Goal: Task Accomplishment & Management: Use online tool/utility

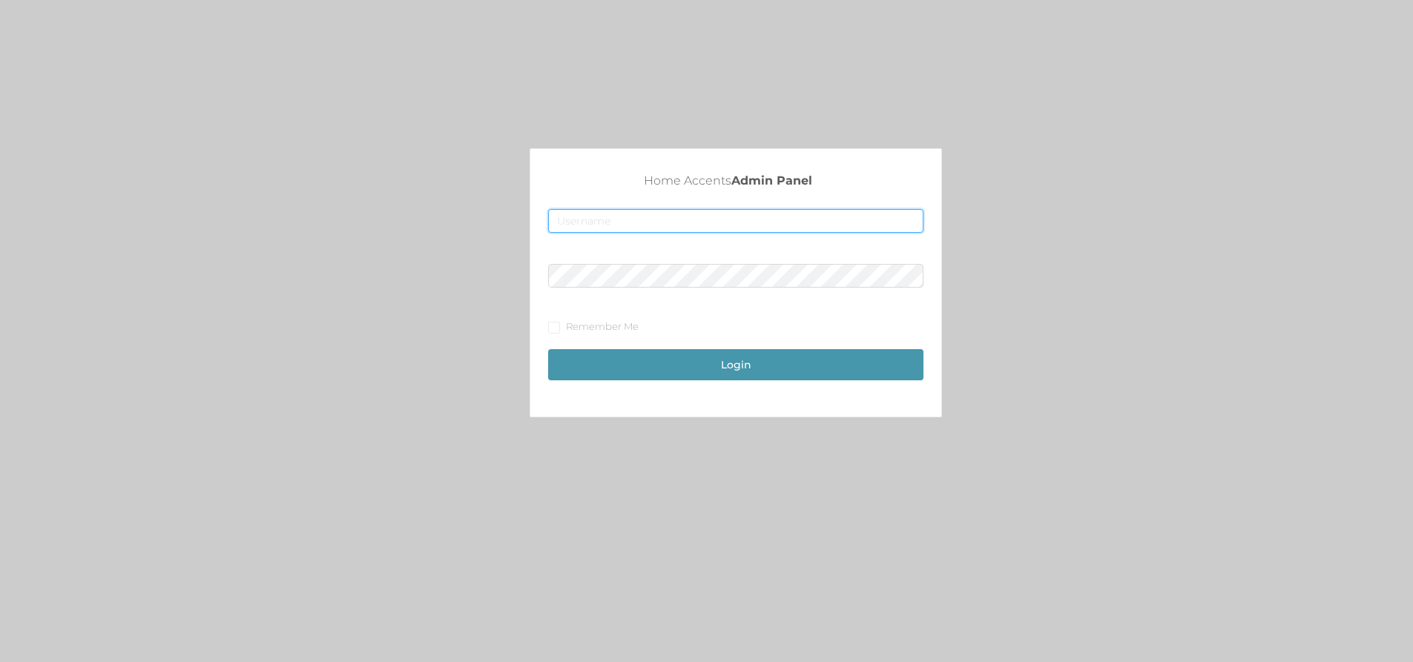
click at [622, 216] on input "text" at bounding box center [735, 221] width 375 height 24
type input "fur1@accents.pw"
click at [634, 368] on button "Login" at bounding box center [735, 364] width 375 height 31
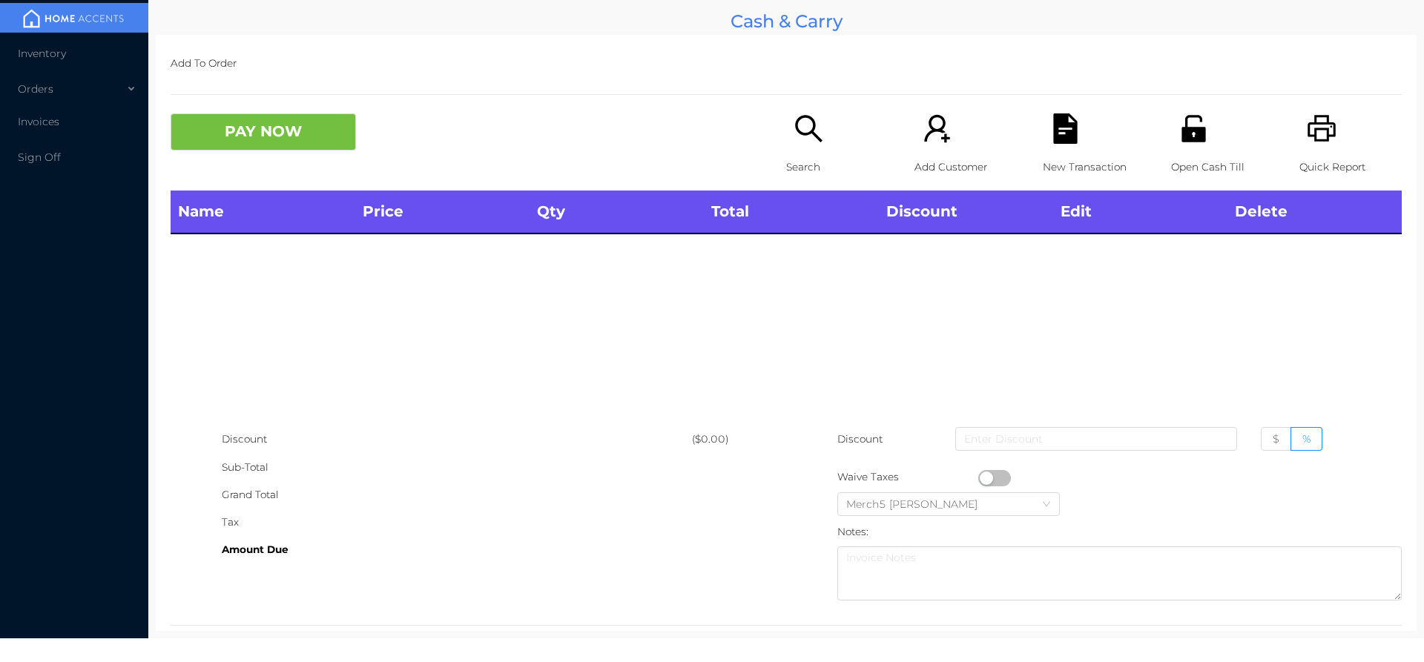
click at [825, 128] on div "Search" at bounding box center [837, 151] width 102 height 77
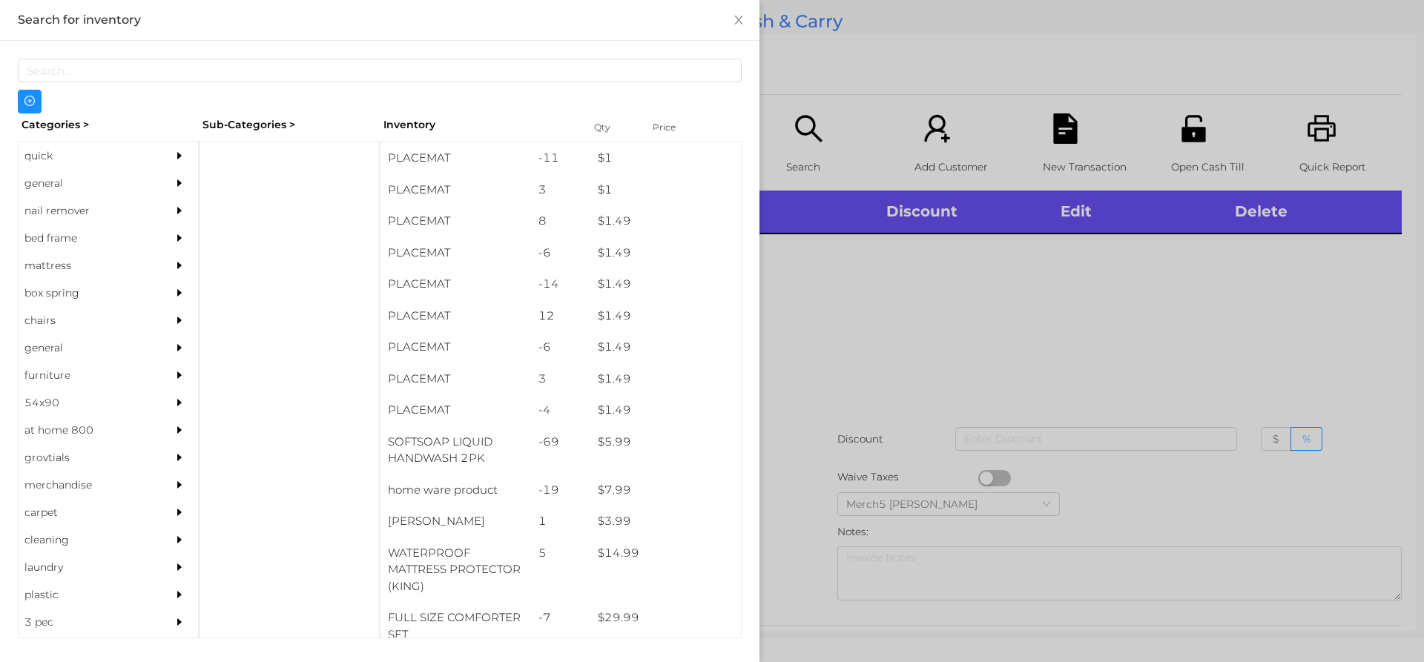
click at [141, 188] on div "general" at bounding box center [86, 183] width 135 height 27
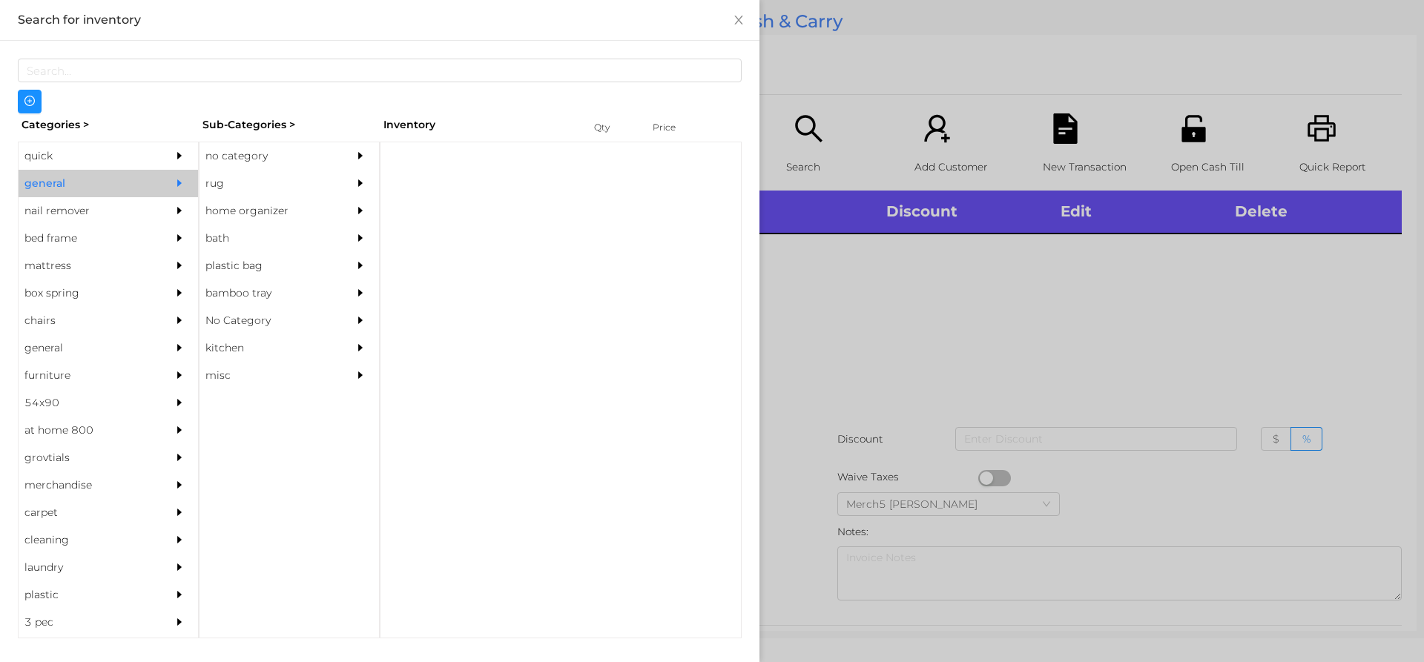
click at [356, 156] on icon "icon: caret-right" at bounding box center [360, 156] width 10 height 10
click at [360, 166] on div at bounding box center [364, 155] width 30 height 27
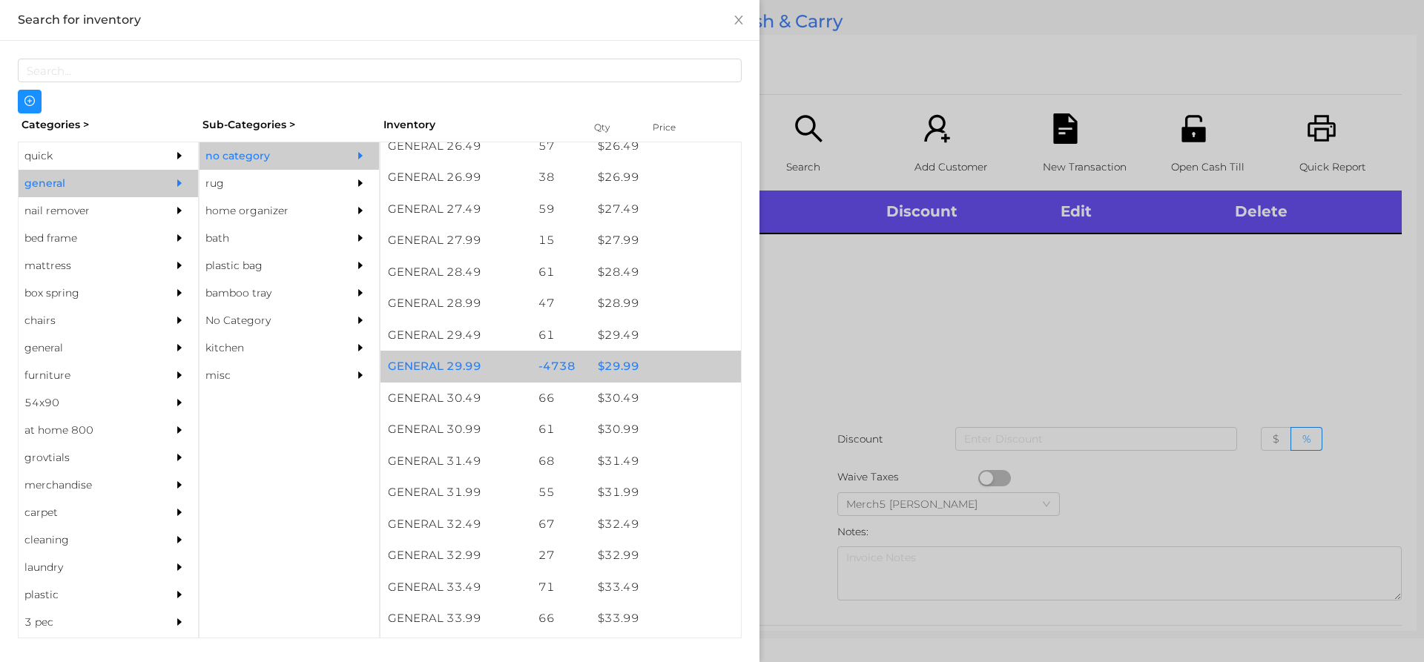
scroll to position [2077, 0]
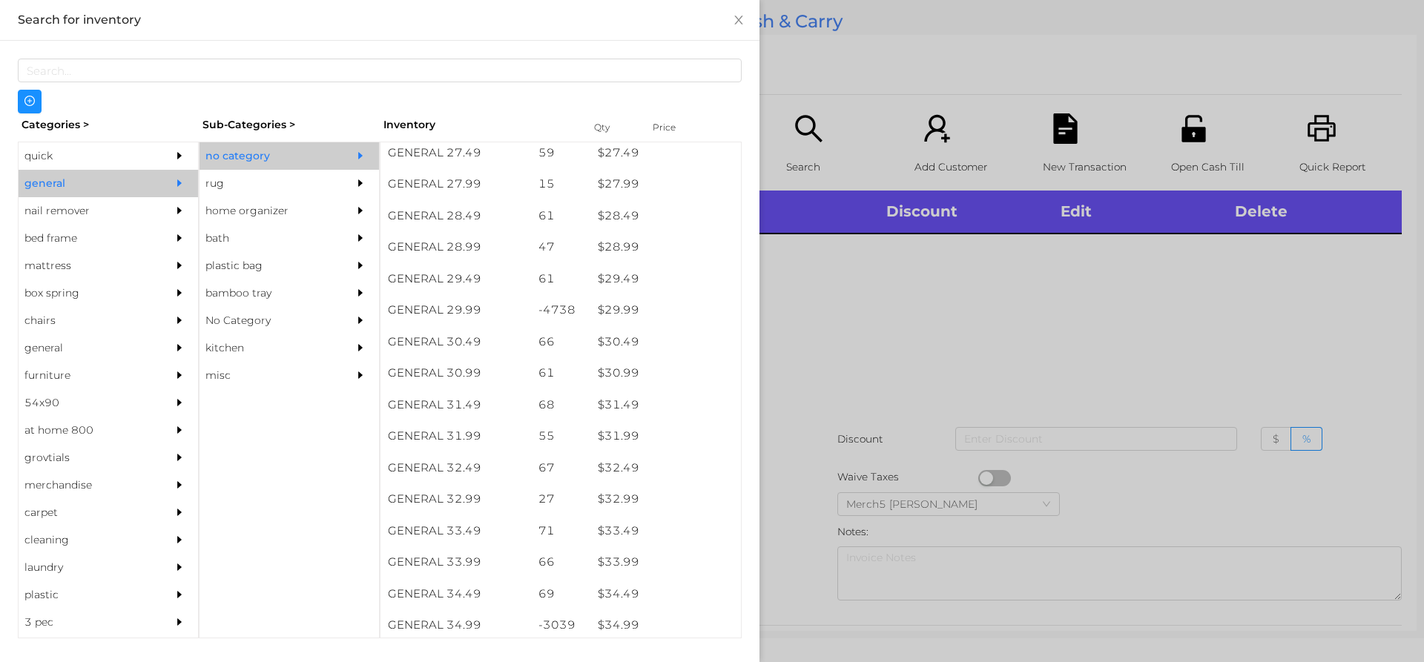
click at [850, 291] on div at bounding box center [712, 331] width 1424 height 662
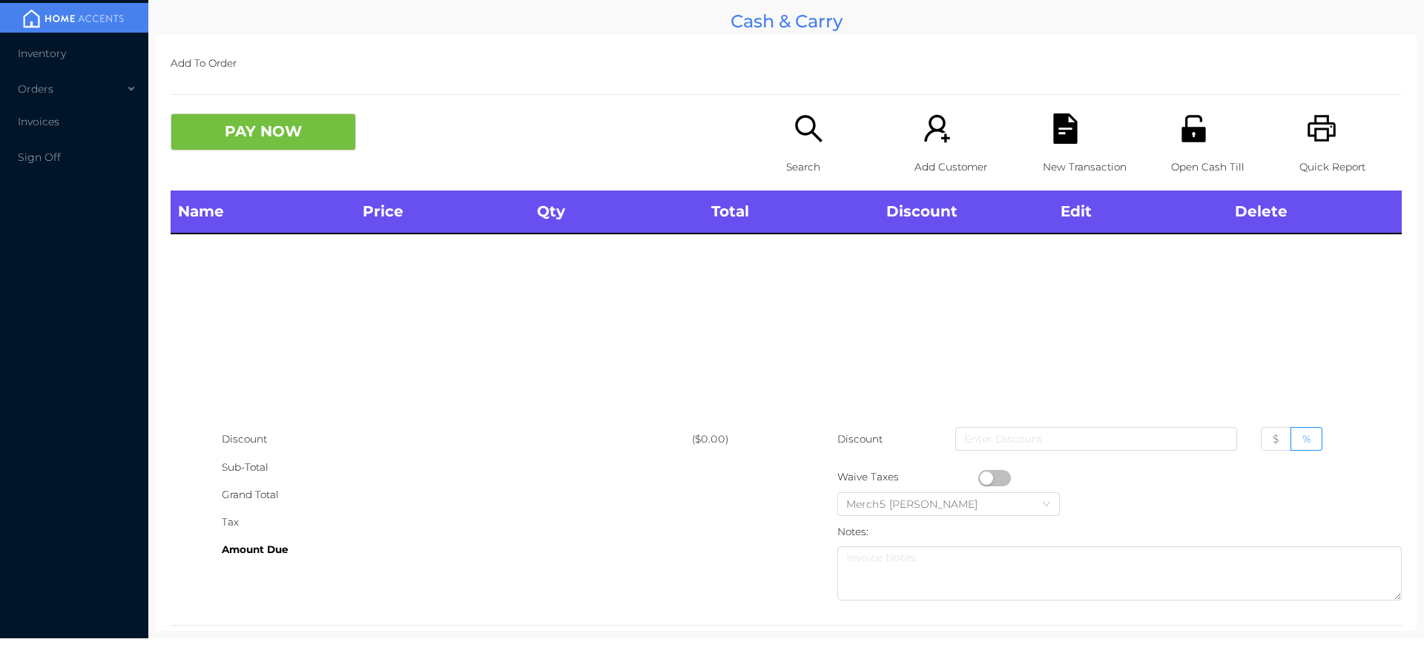
click at [794, 139] on icon "icon: search" at bounding box center [809, 128] width 30 height 30
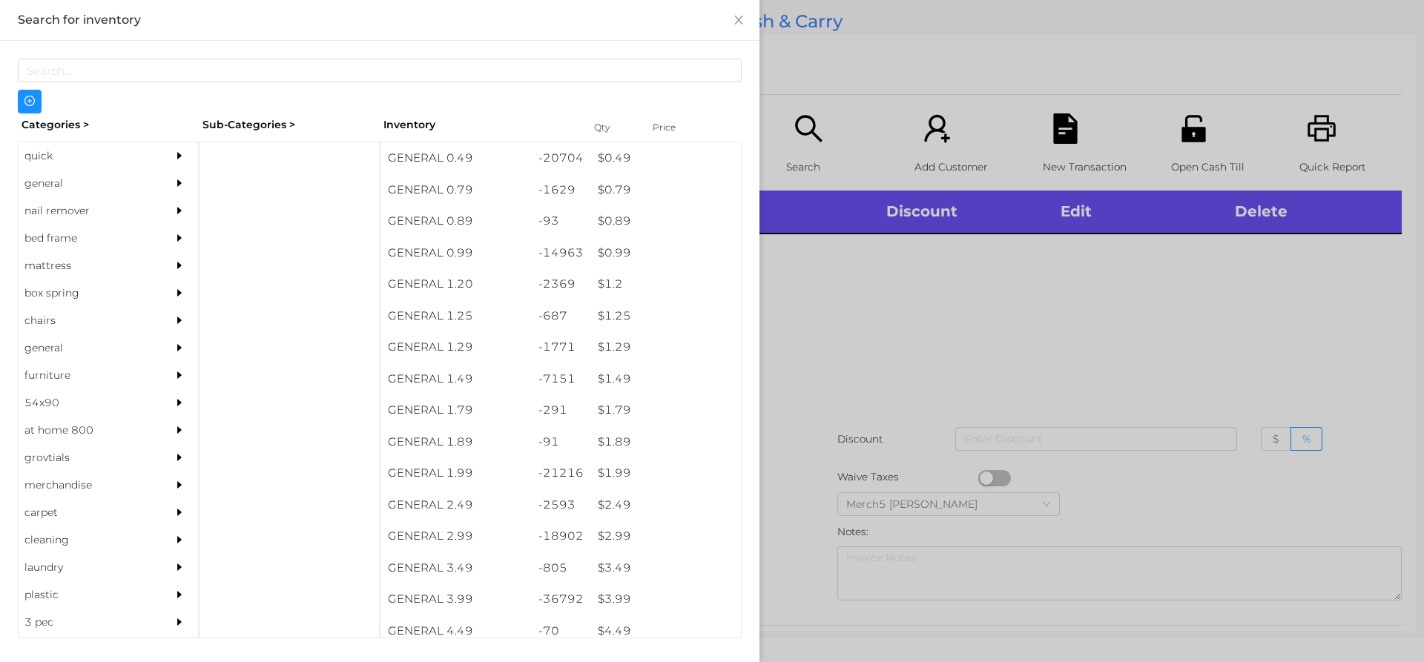
click at [1038, 295] on div at bounding box center [712, 331] width 1424 height 662
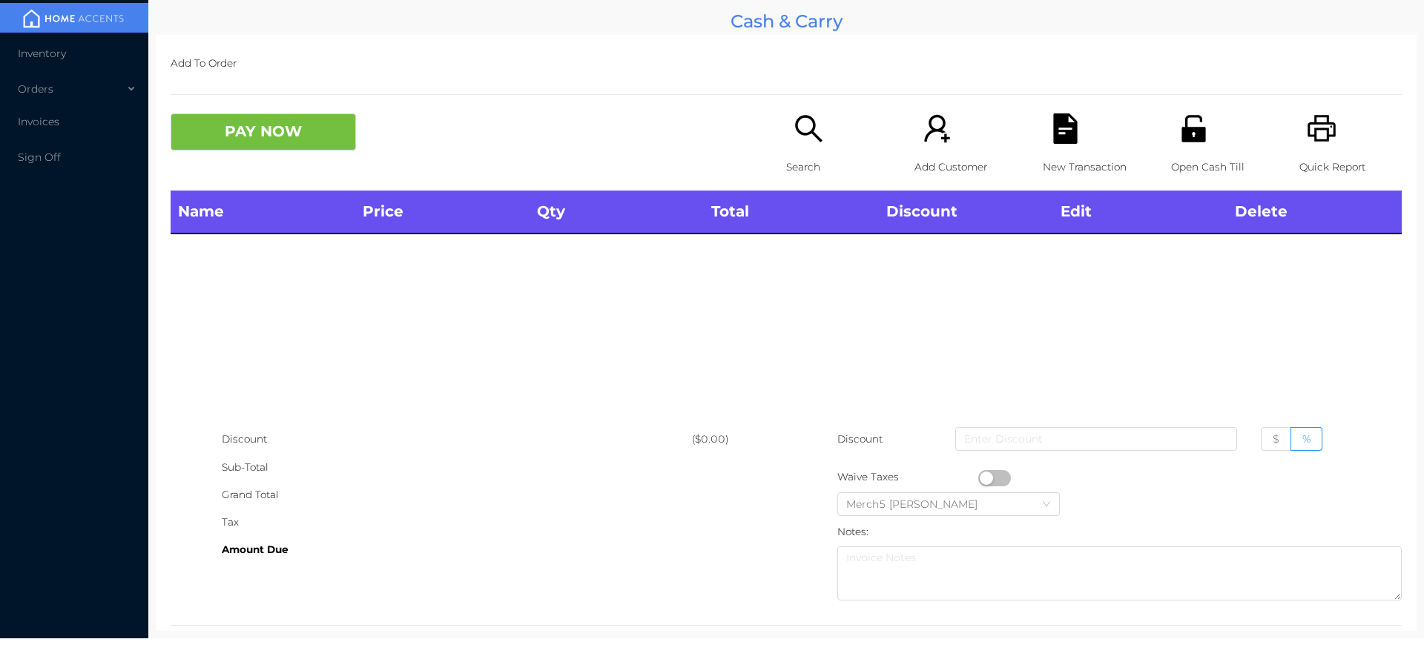
click at [1414, 488] on main "Cash & Carry Add To Order PAY NOW Search Add Customer New Transaction Open Cash…" at bounding box center [786, 319] width 1276 height 639
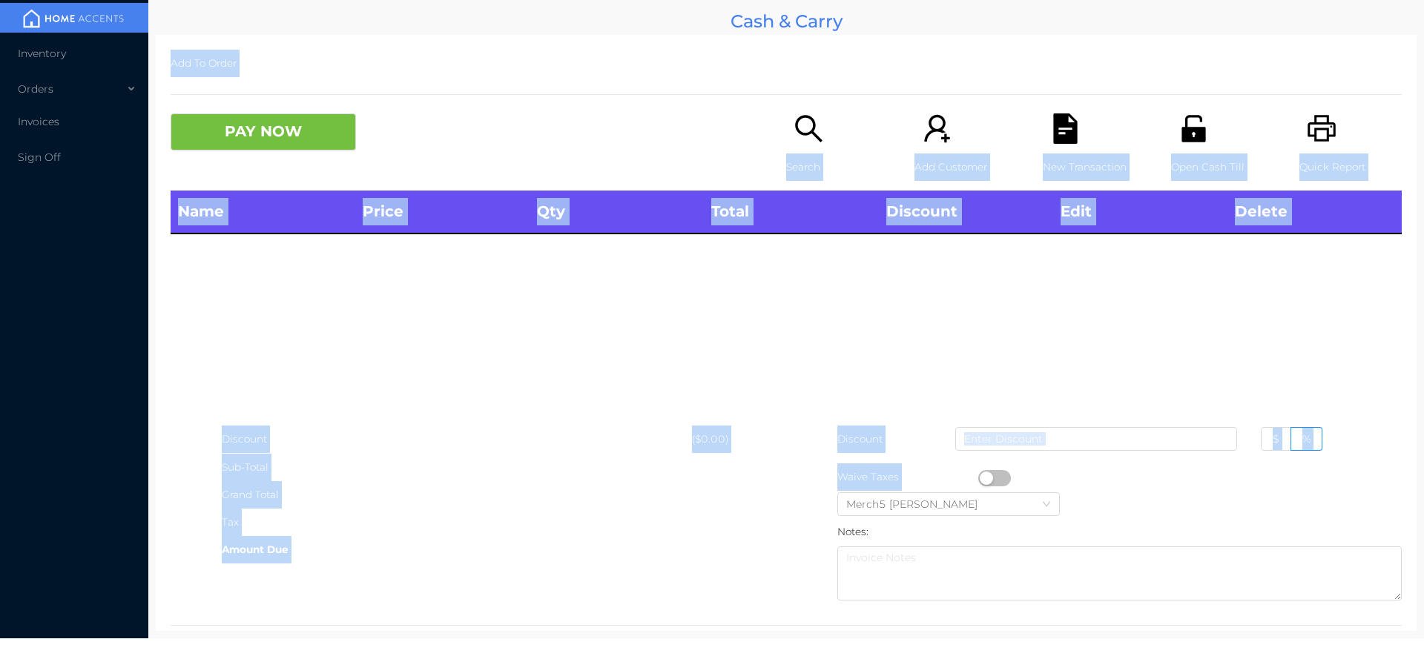
click at [691, 347] on div "Name Price Qty Total Discount Edit Delete" at bounding box center [786, 308] width 1231 height 235
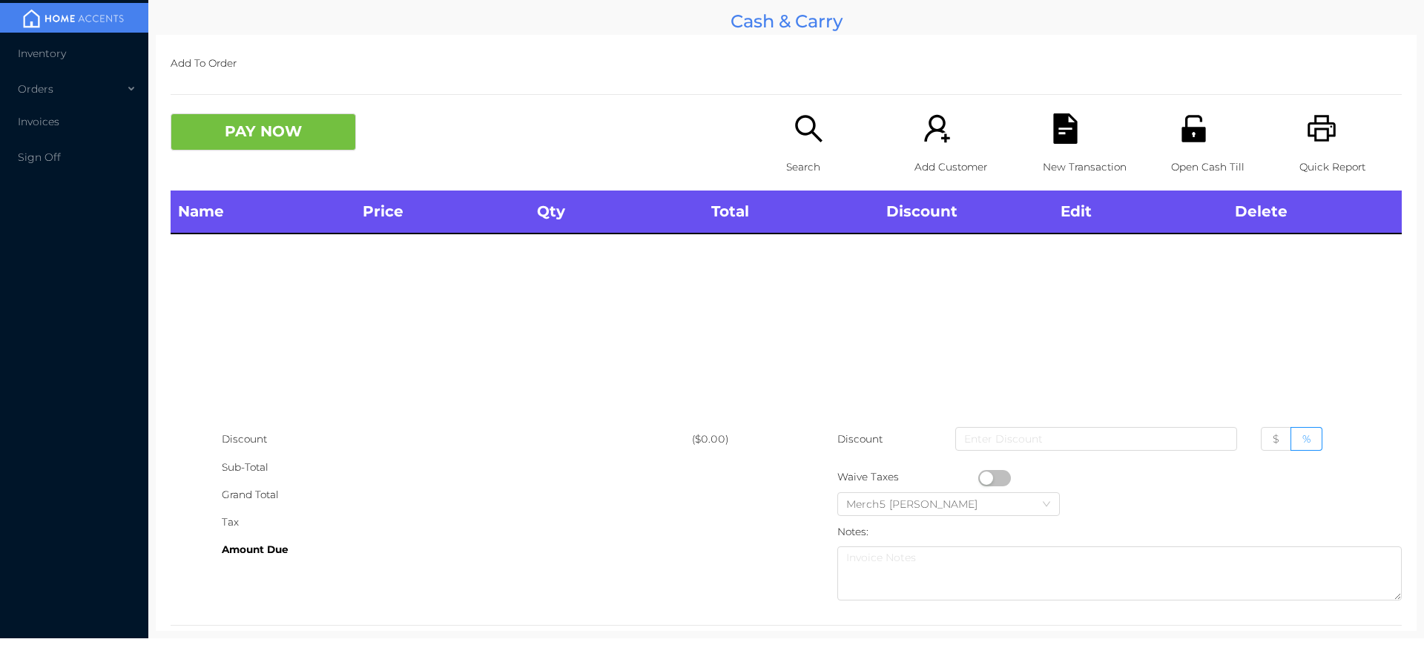
click at [820, 124] on div "Search" at bounding box center [837, 151] width 102 height 77
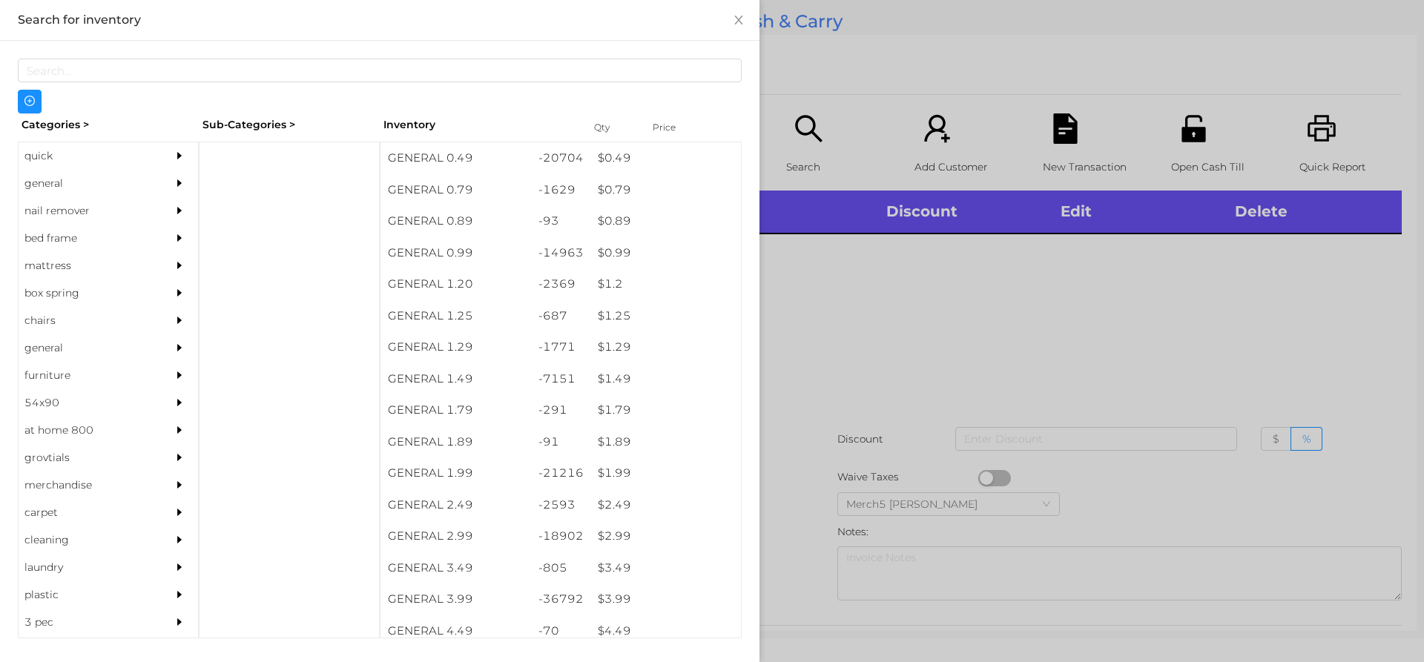
click at [168, 190] on div at bounding box center [183, 183] width 30 height 27
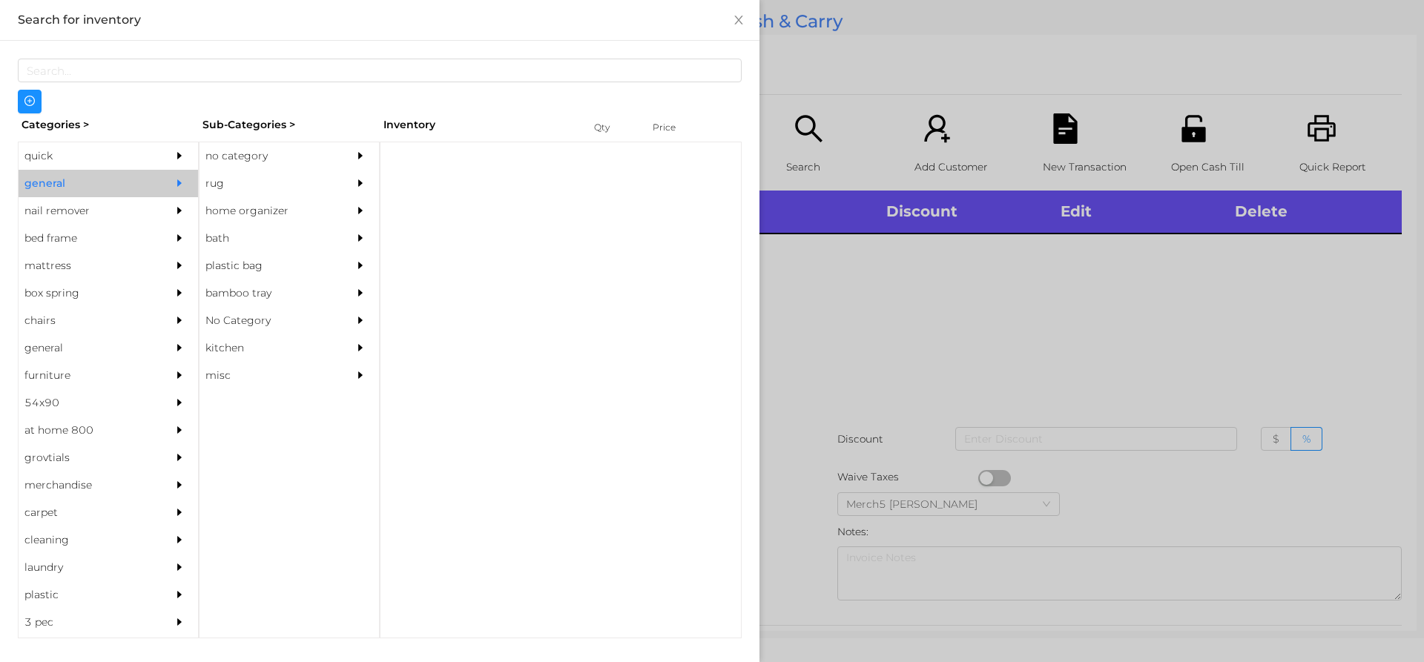
click at [326, 152] on div "no category" at bounding box center [267, 155] width 135 height 27
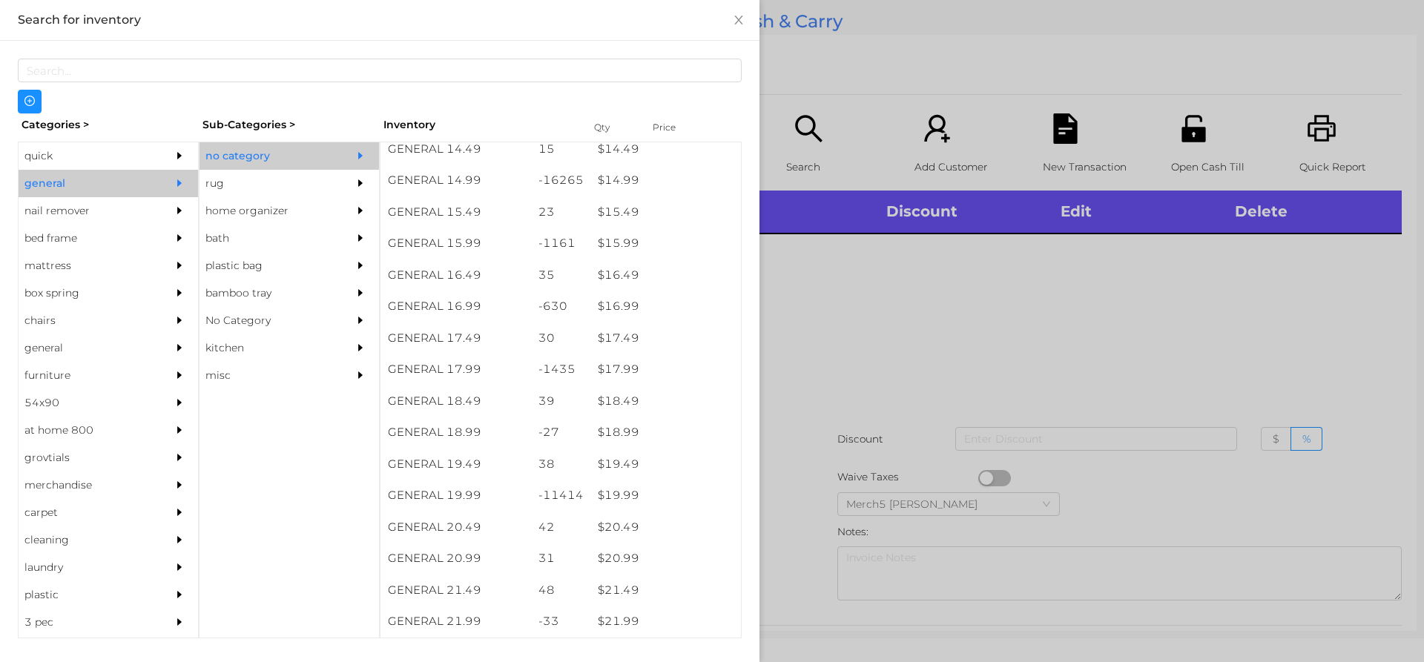
scroll to position [1483, 0]
click at [886, 306] on div at bounding box center [712, 331] width 1424 height 662
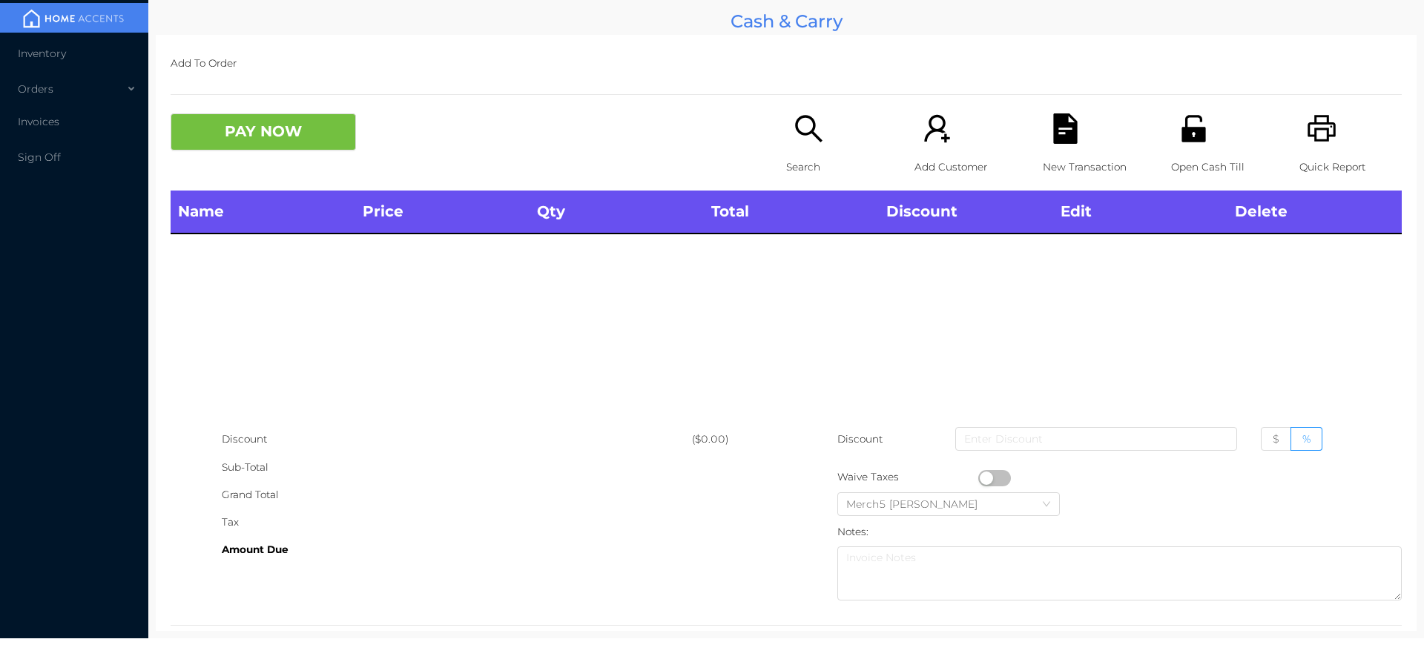
click at [1190, 131] on icon "icon: unlock" at bounding box center [1194, 128] width 24 height 27
click at [811, 148] on div "Search" at bounding box center [837, 151] width 102 height 77
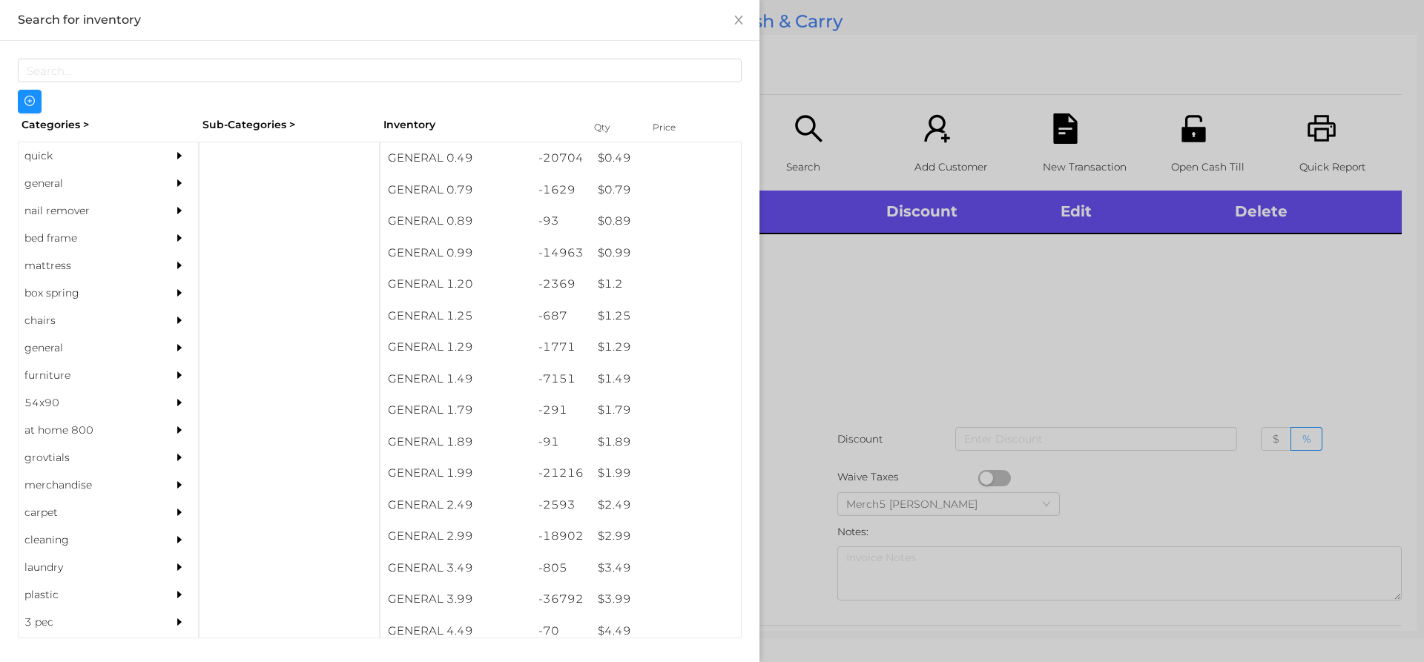
click at [169, 171] on div at bounding box center [183, 183] width 30 height 27
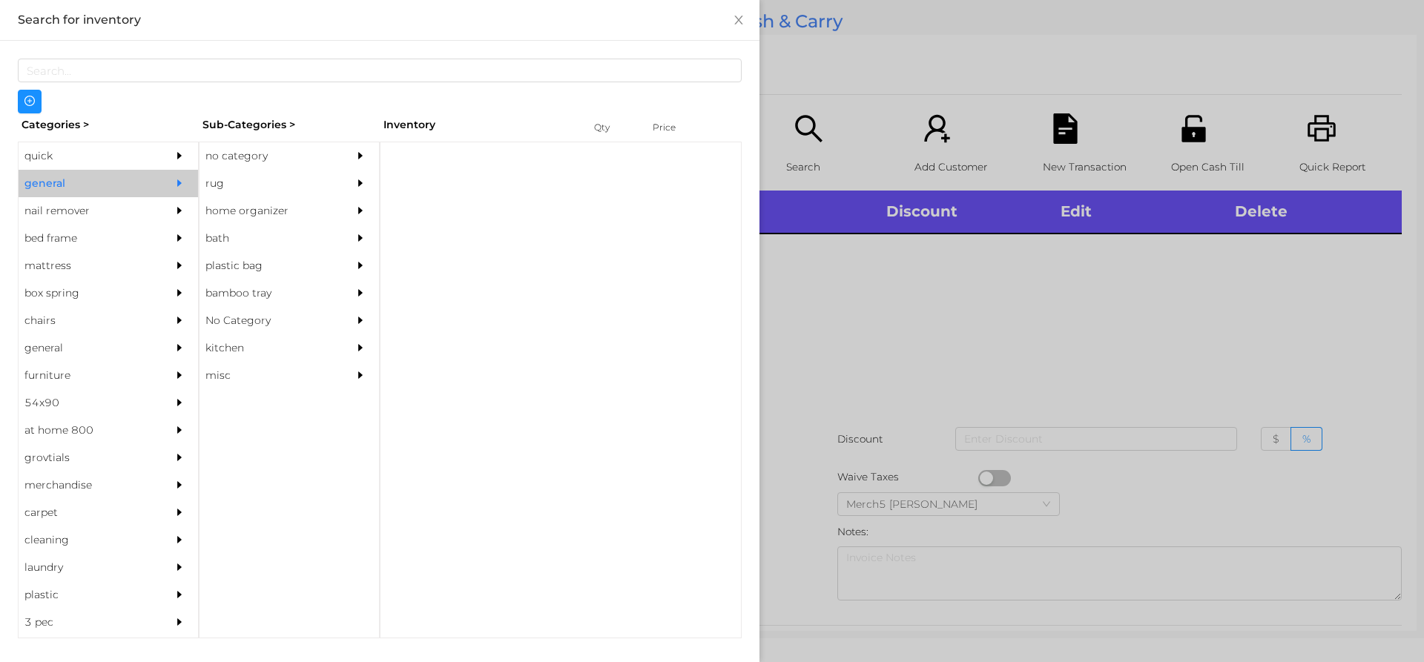
click at [292, 152] on div "no category" at bounding box center [267, 155] width 135 height 27
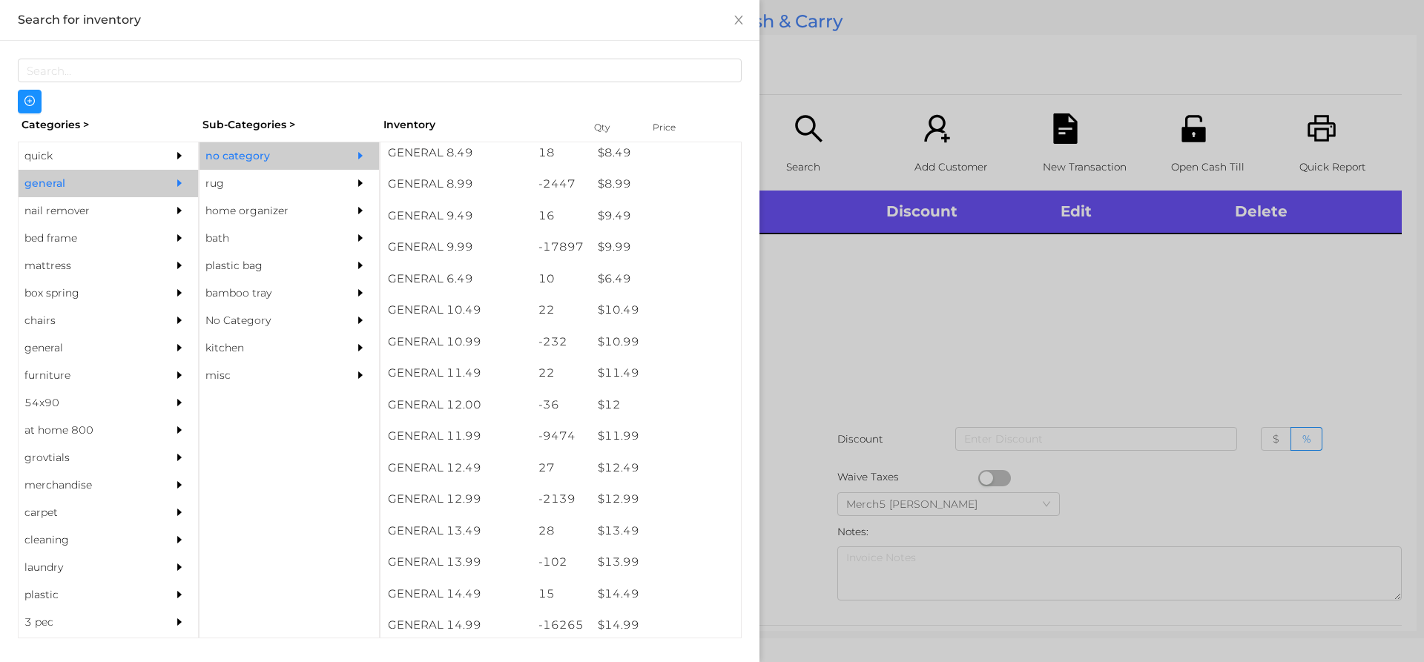
scroll to position [1038, 0]
click at [992, 401] on div at bounding box center [712, 331] width 1424 height 662
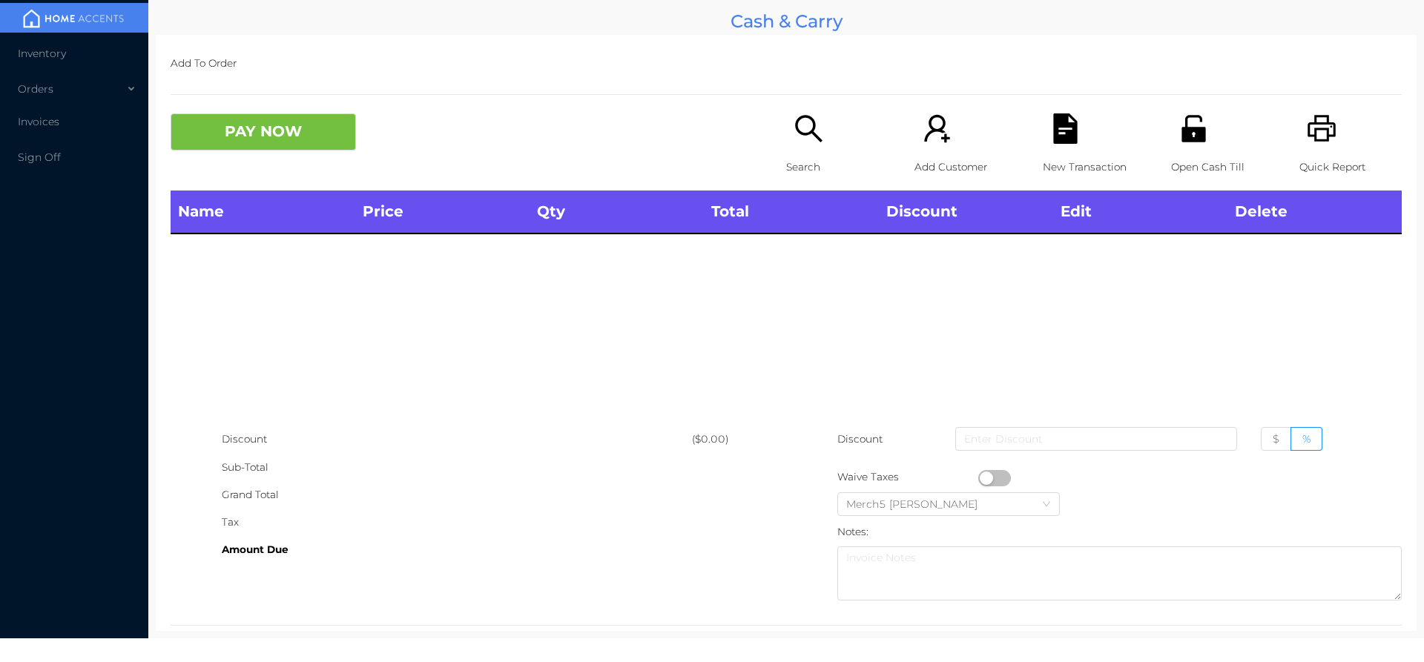
click at [1182, 142] on icon "icon: unlock" at bounding box center [1194, 128] width 24 height 27
